Goal: Task Accomplishment & Management: Complete application form

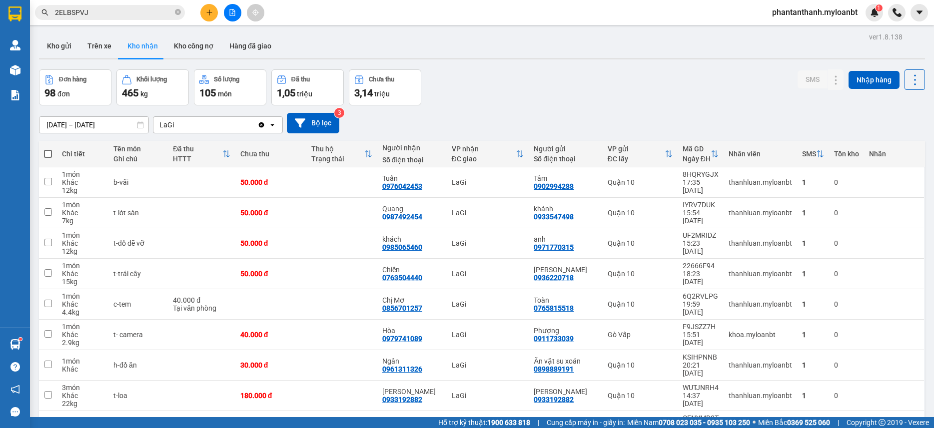
click at [606, 69] on div "ver 1.8.138 Kho gửi Trên xe Kho nhận Kho công nợ Hàng đã giao Đơn hàng 98 đơn K…" at bounding box center [482, 269] width 894 height 478
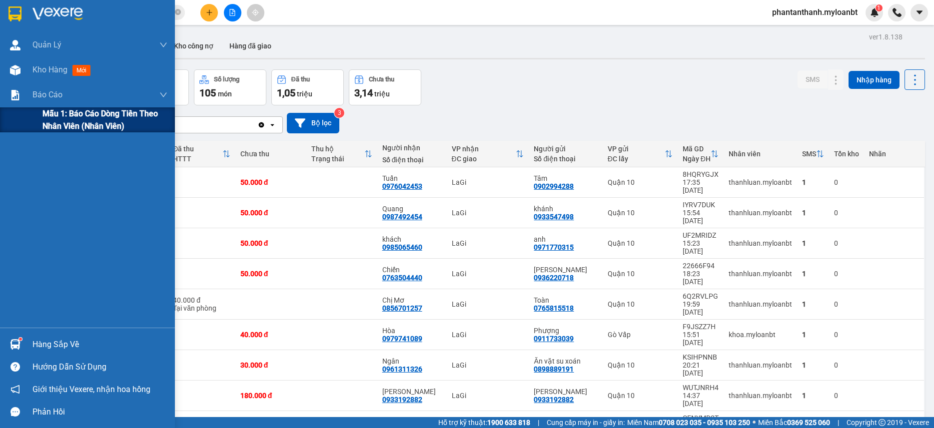
click at [67, 116] on span "Mẫu 1: Báo cáo dòng tiền theo nhân viên (Nhân viên)" at bounding box center [104, 119] width 125 height 25
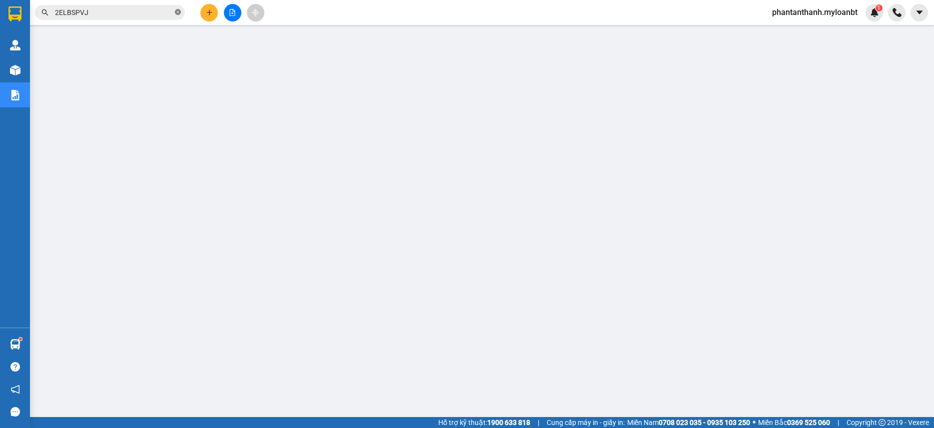
click at [176, 15] on icon "close-circle" at bounding box center [178, 12] width 6 height 6
click at [135, 13] on input "text" at bounding box center [114, 12] width 118 height 11
paste input "1LPDILN5"
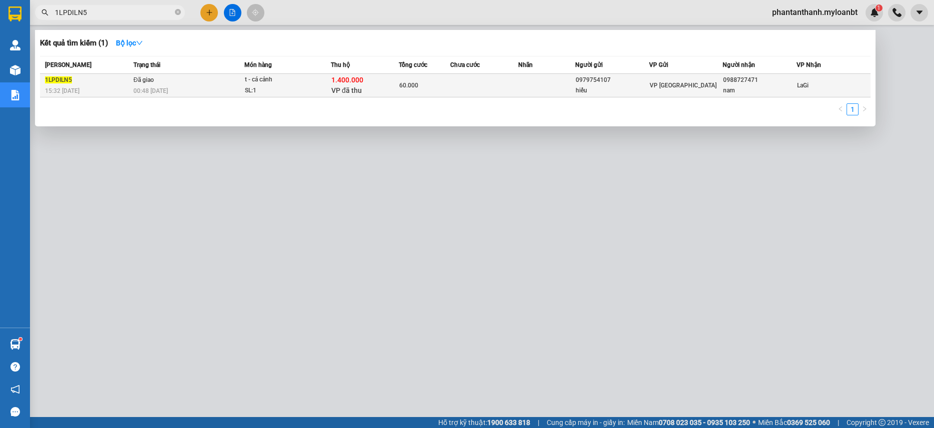
type input "1LPDILN5"
click at [486, 90] on td at bounding box center [484, 85] width 68 height 23
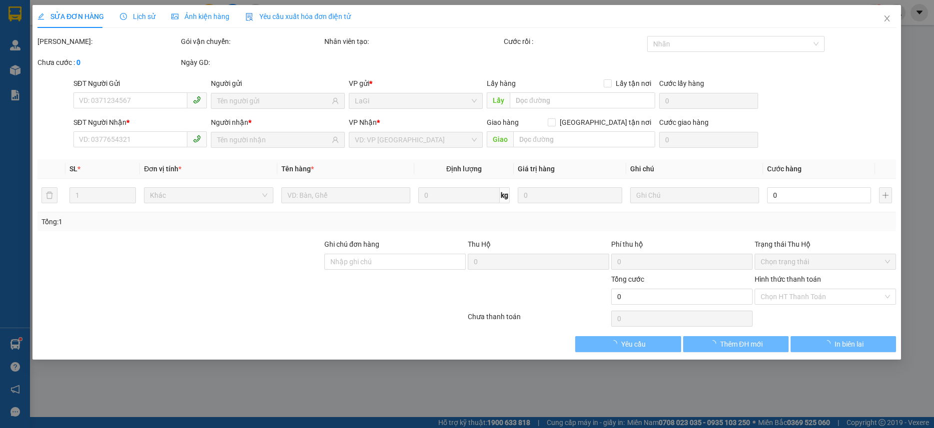
type input "0979754107"
type input "hiếu"
type input "0988727471"
type input "nam"
type input "1.400.000"
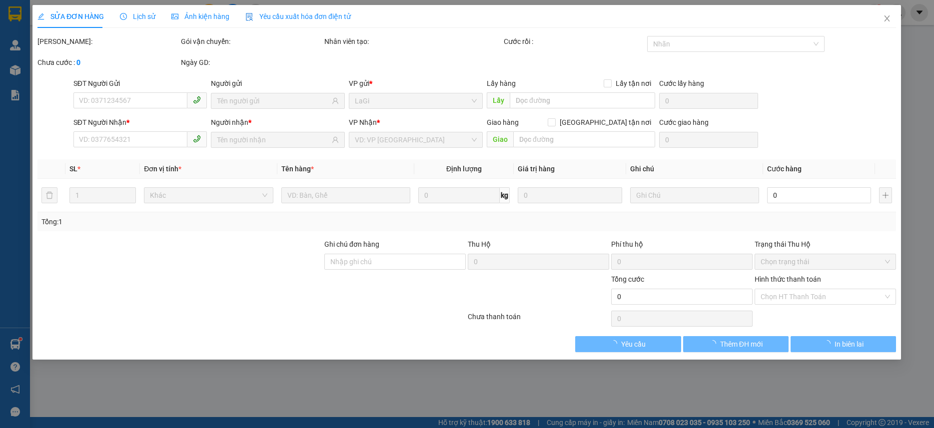
type input "60.000"
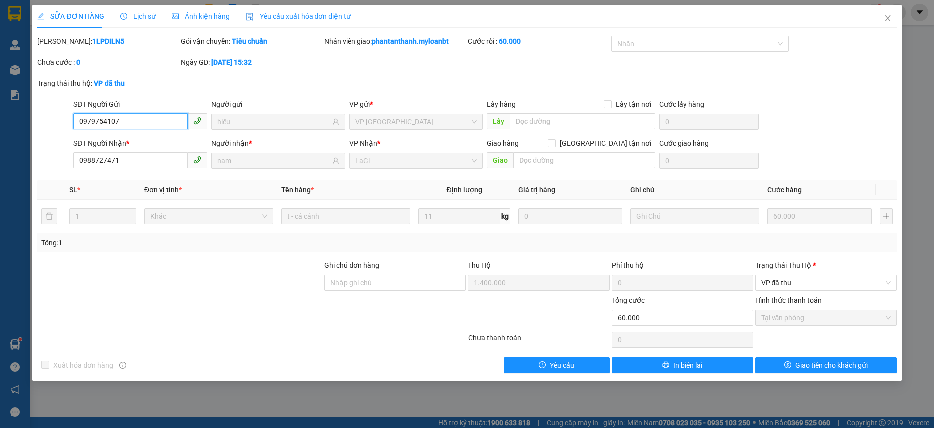
click at [133, 123] on input "0979754107" at bounding box center [130, 121] width 114 height 16
click at [137, 157] on input "0988727471" at bounding box center [130, 160] width 114 height 16
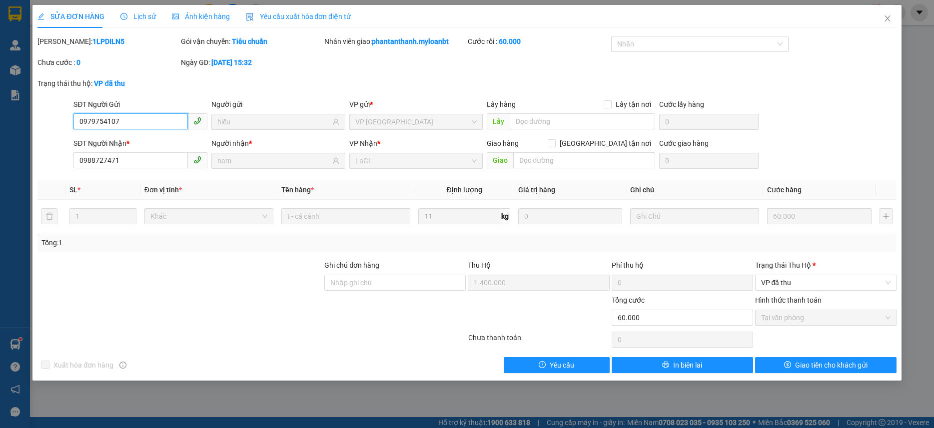
click at [148, 128] on input "0979754107" at bounding box center [130, 121] width 114 height 16
click at [884, 19] on icon "close" at bounding box center [887, 18] width 8 height 8
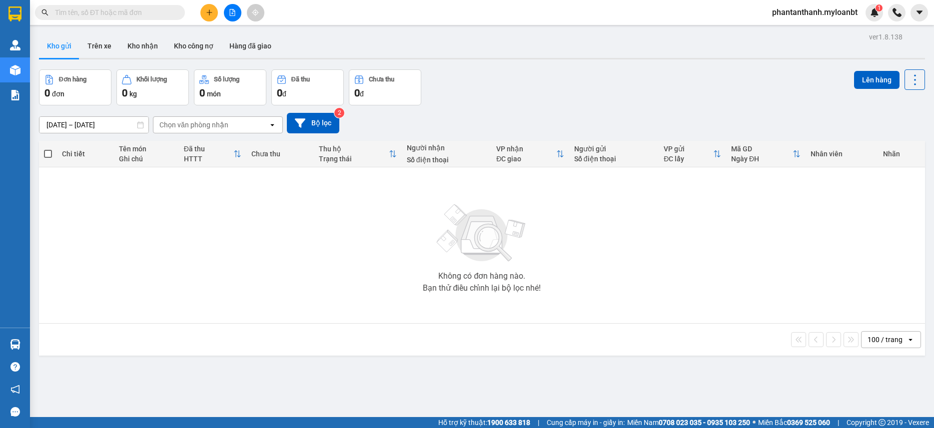
click at [212, 2] on div "Kết quả tìm kiếm ( 0 ) Bộ lọc No Data phantanthanh.myloanbt 1" at bounding box center [467, 12] width 934 height 25
click at [206, 11] on icon "plus" at bounding box center [209, 12] width 7 height 7
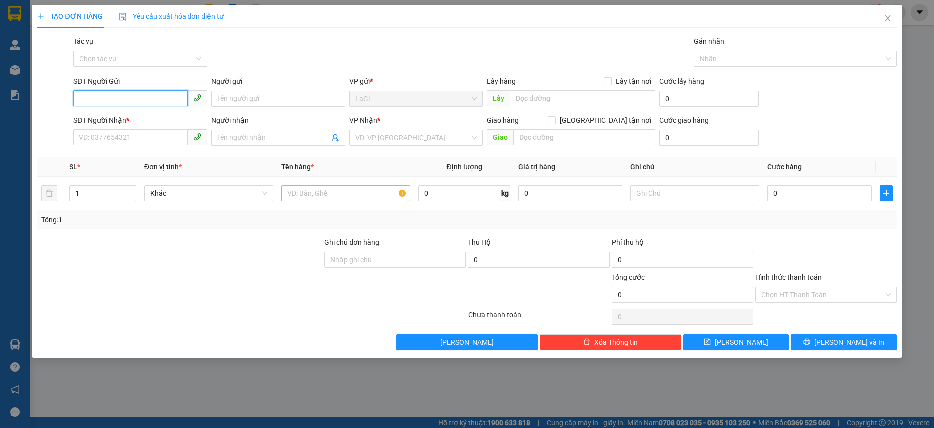
click at [148, 101] on input "SĐT Người Gửi" at bounding box center [130, 98] width 114 height 16
paste input "0988727471"
click at [169, 99] on input "0988727471" at bounding box center [130, 98] width 114 height 16
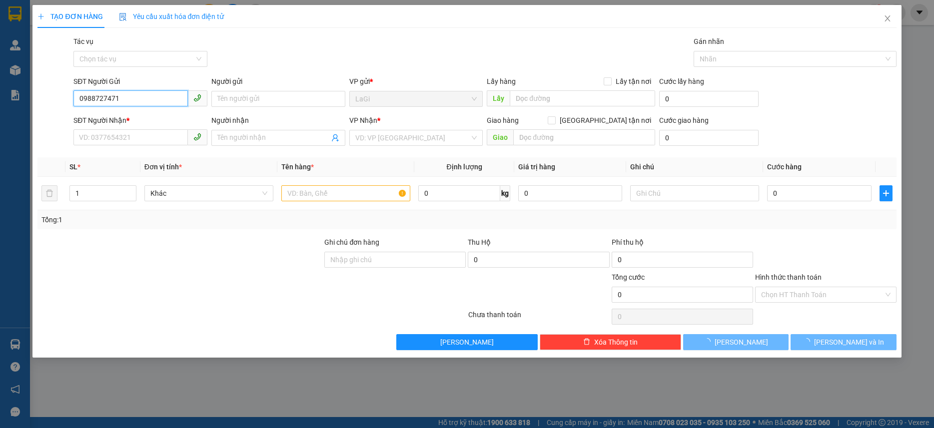
click at [169, 99] on input "0988727471" at bounding box center [130, 98] width 114 height 16
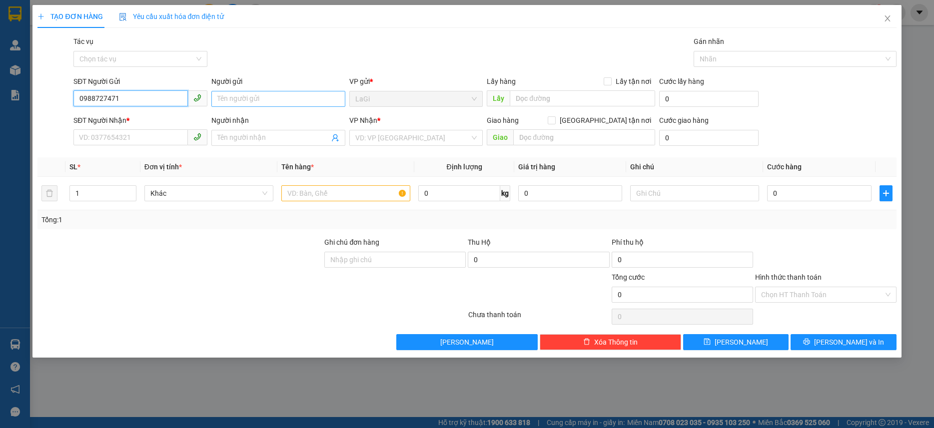
type input "0988727471"
click at [262, 97] on input "Người gửi" at bounding box center [278, 99] width 134 height 16
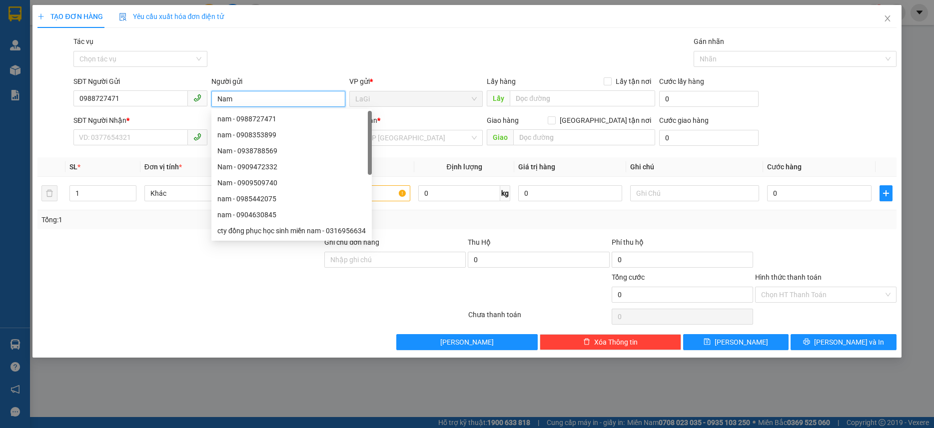
type input "Nam"
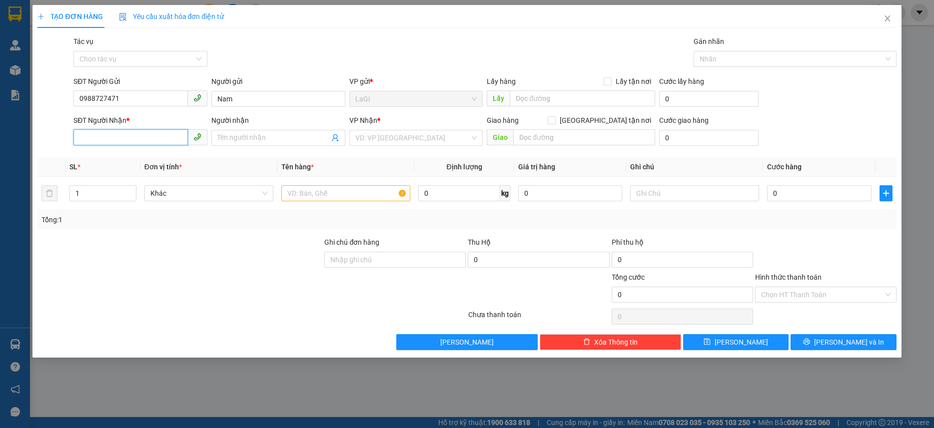
click at [148, 133] on input "SĐT Người Nhận *" at bounding box center [130, 137] width 114 height 16
paste input "0979754107"
type input "0979754107"
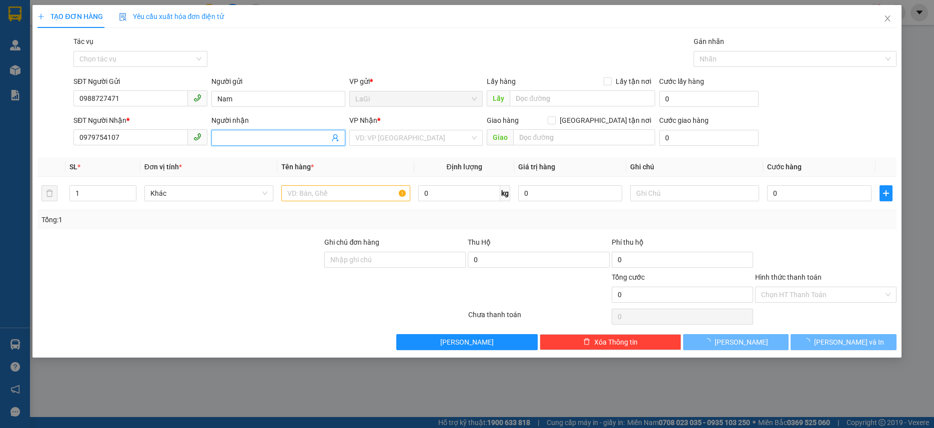
click at [234, 136] on input "Người nhận" at bounding box center [273, 137] width 112 height 11
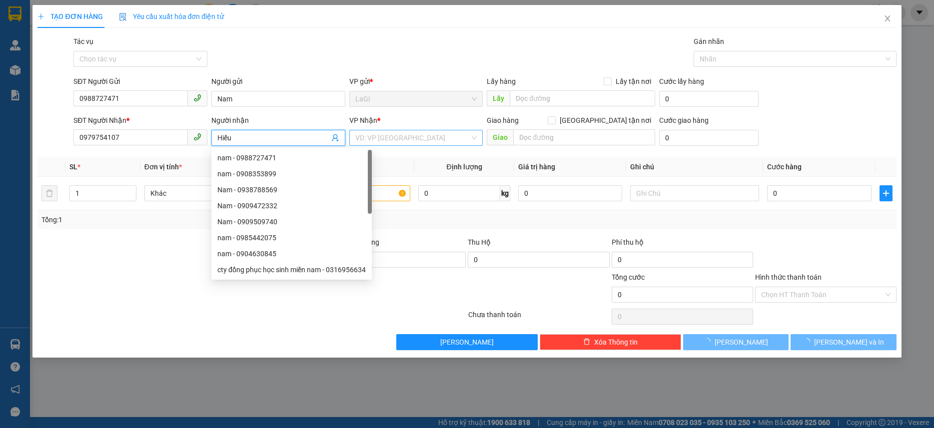
click at [366, 130] on div "VD: VP [GEOGRAPHIC_DATA]" at bounding box center [416, 138] width 134 height 16
type input "Hiếu"
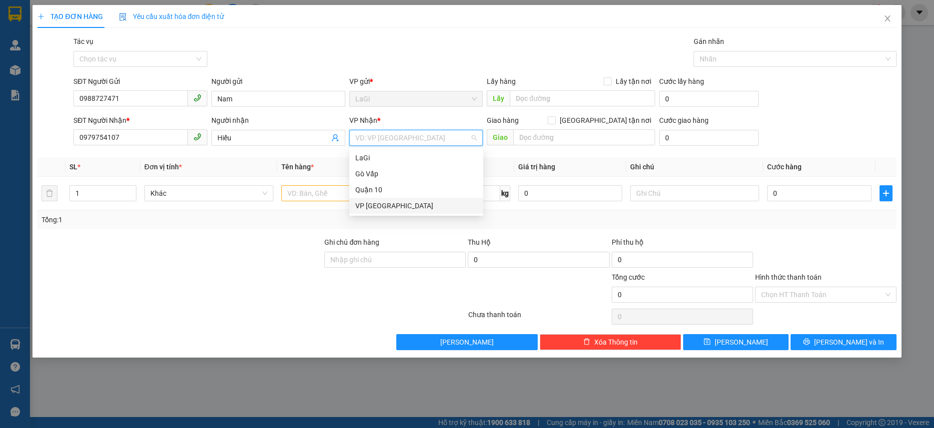
click at [364, 208] on div "VP [GEOGRAPHIC_DATA]" at bounding box center [416, 205] width 122 height 11
click at [315, 196] on input "text" at bounding box center [345, 193] width 129 height 16
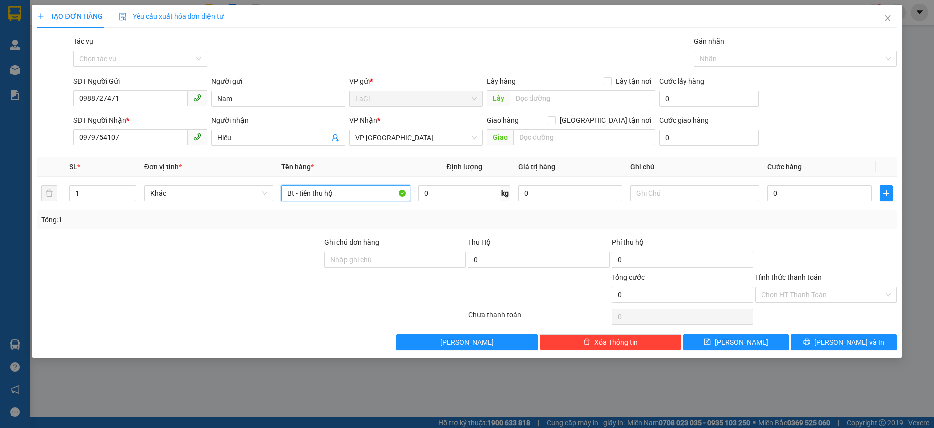
type input "Bt - tiền thu hộ"
click at [381, 166] on th "Tên hàng *" at bounding box center [345, 166] width 137 height 19
click at [788, 199] on input "0" at bounding box center [819, 193] width 104 height 16
type input "3"
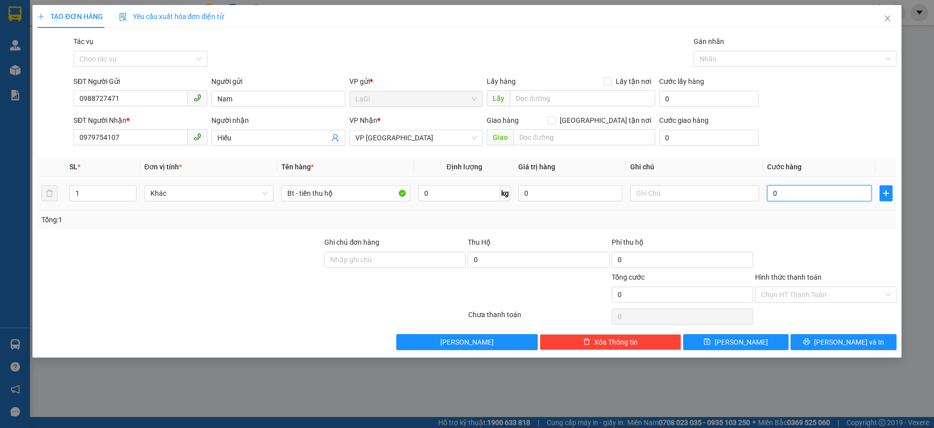
type input "3"
type input "30"
type input "30.000"
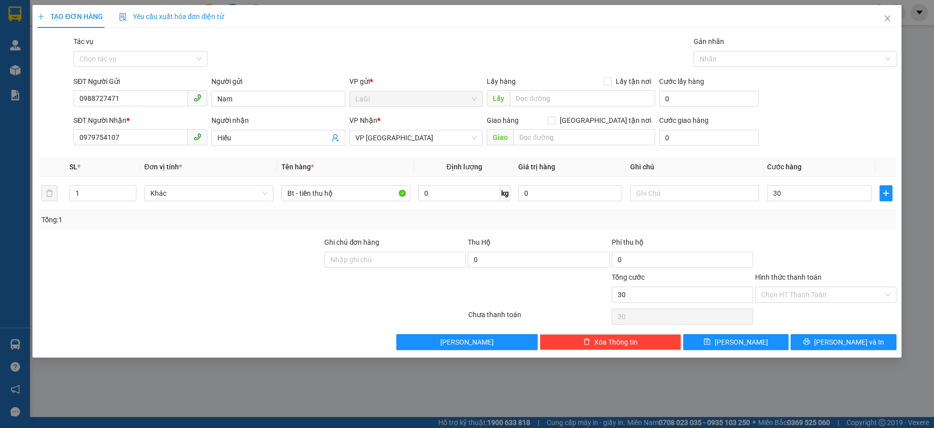
type input "30.000"
click at [785, 225] on div "Tổng: 1" at bounding box center [466, 219] width 858 height 19
click at [816, 248] on div at bounding box center [825, 254] width 143 height 35
click at [808, 290] on input "Hình thức thanh toán" at bounding box center [822, 294] width 122 height 15
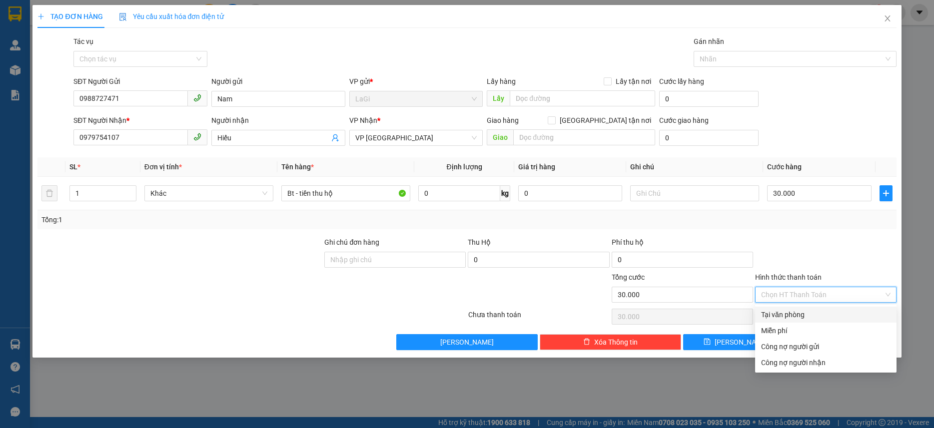
click at [826, 230] on div "Transit Pickup Surcharge Ids Transit Deliver Surcharge Ids Transit Deliver Surc…" at bounding box center [466, 193] width 858 height 314
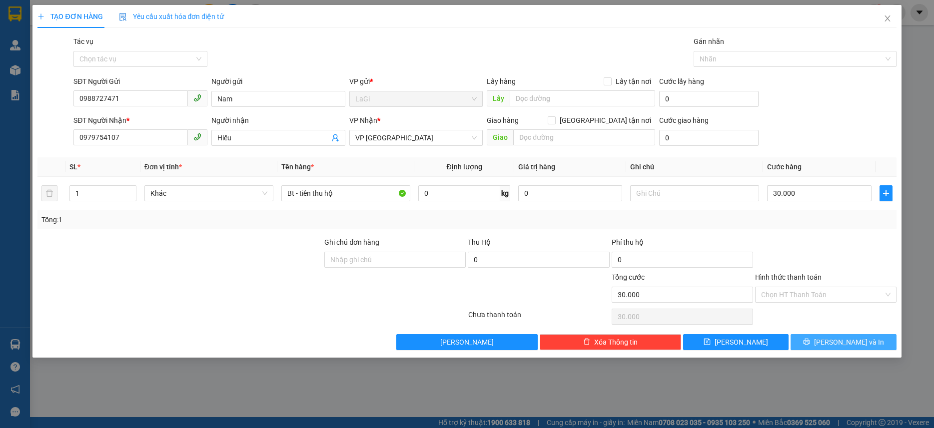
click at [823, 340] on button "[PERSON_NAME] và In" at bounding box center [842, 342] width 105 height 16
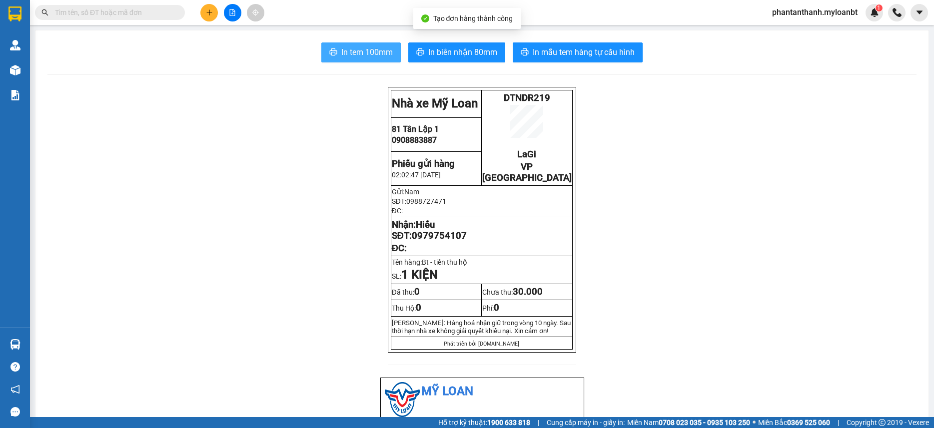
click at [376, 47] on span "In tem 100mm" at bounding box center [366, 52] width 51 height 12
click at [526, 94] on span "DTNDR219" at bounding box center [526, 97] width 46 height 11
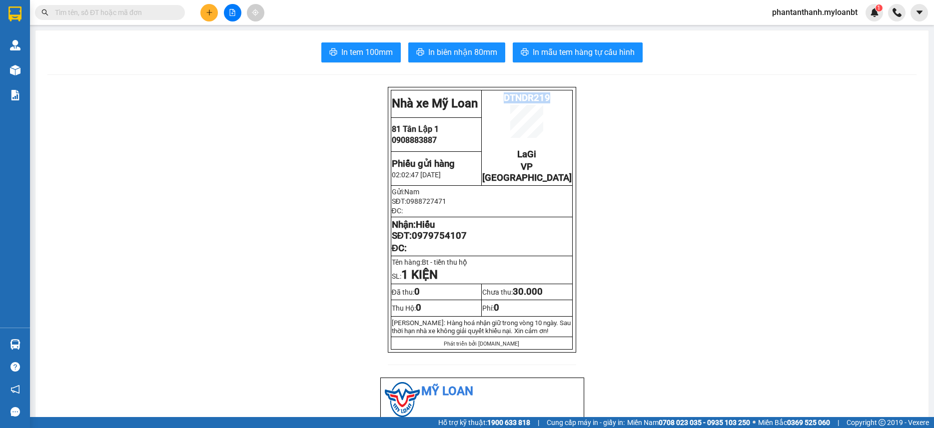
click at [526, 94] on span "DTNDR219" at bounding box center [526, 97] width 46 height 11
copy span "DTNDR219"
click at [144, 20] on div "Kết quả tìm kiếm ( 0 ) Bộ lọc No Data" at bounding box center [97, 12] width 195 height 17
click at [150, 12] on input "text" at bounding box center [114, 12] width 118 height 11
paste input "DTNDR219"
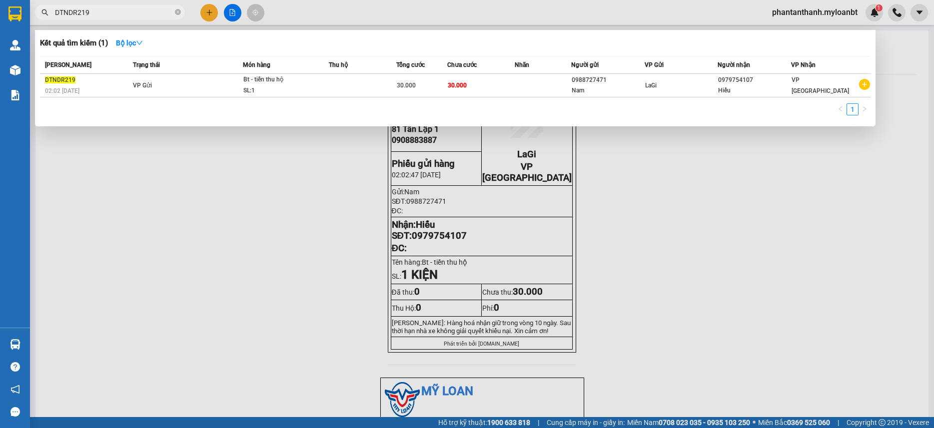
type input "DTNDR219"
click at [457, 88] on span "30.000" at bounding box center [457, 85] width 19 height 7
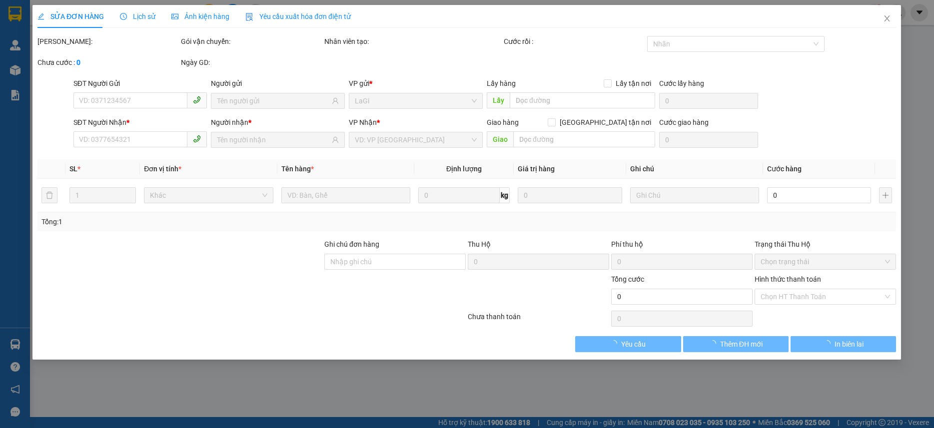
type input "0988727471"
type input "0979754107"
type input "30.000"
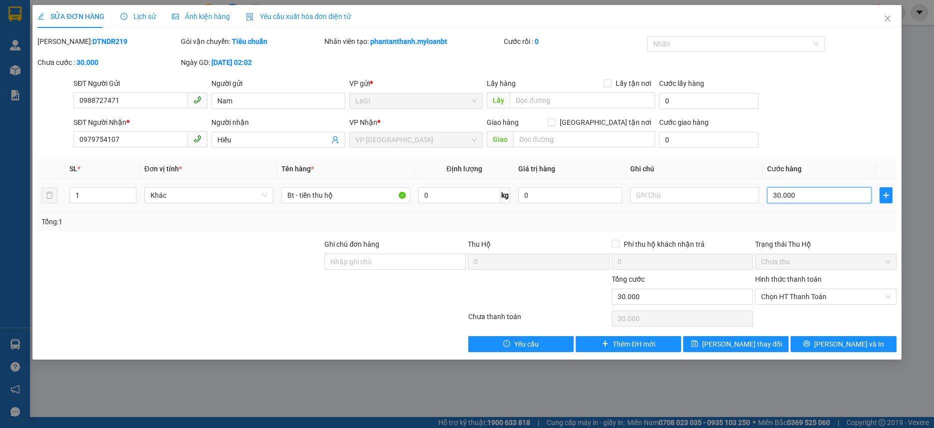
click at [806, 200] on input "30.000" at bounding box center [819, 195] width 104 height 16
type input "4"
type input "40"
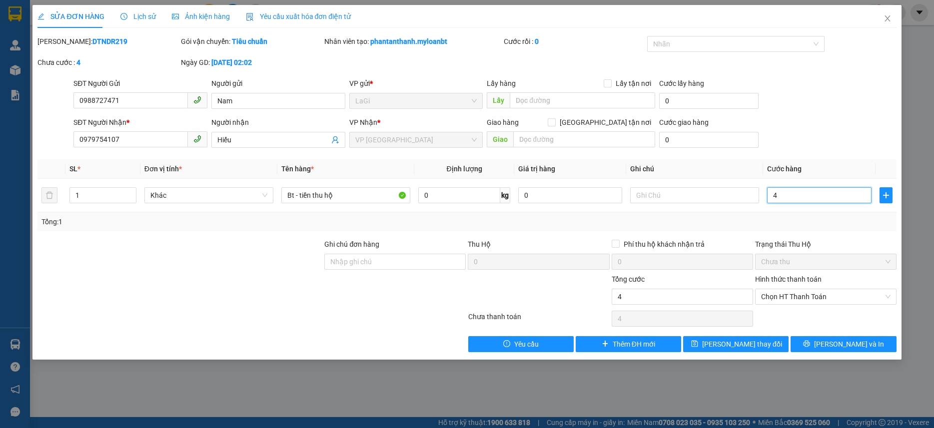
type input "40"
click at [818, 130] on div "SĐT Người Nhận * 0979754107 Người nhận Hiếu VP Nhận * VP Thủ Đức Giao hàng [GEO…" at bounding box center [484, 134] width 826 height 35
type input "40.000"
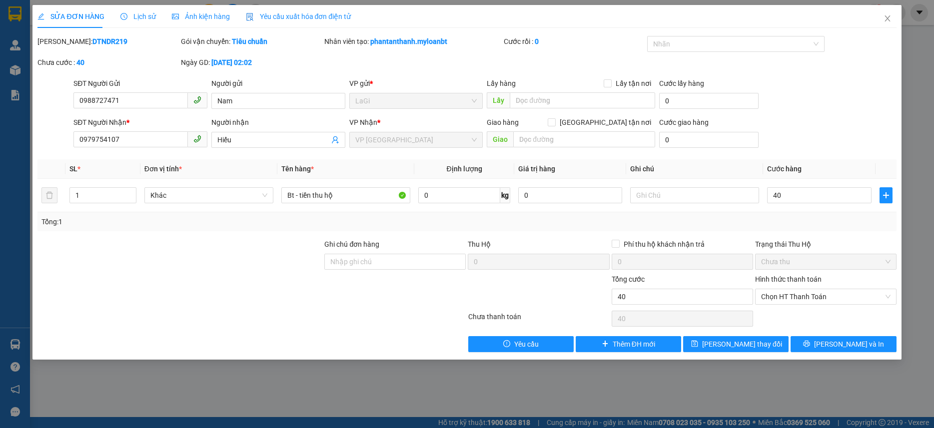
type input "40.000"
click at [816, 339] on button "[PERSON_NAME] và In" at bounding box center [842, 344] width 105 height 16
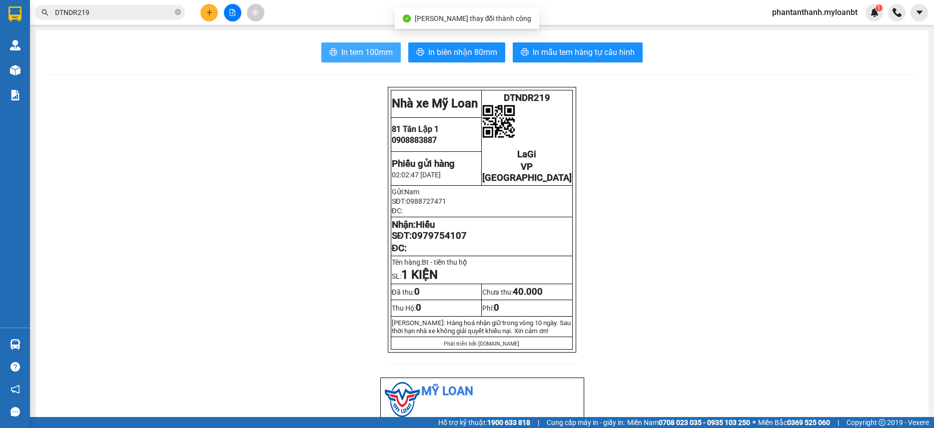
click at [367, 50] on span "In tem 100mm" at bounding box center [366, 52] width 51 height 12
